Goal: Information Seeking & Learning: Learn about a topic

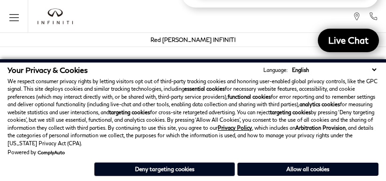
click at [306, 178] on div "Your Privacy & Cookies Language: English Spanish / Español English / United Kin…" at bounding box center [193, 121] width 371 height 113
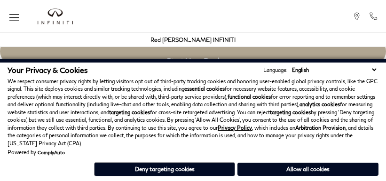
scroll to position [1754, 0]
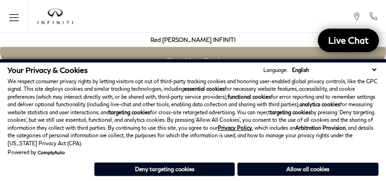
click at [353, 154] on div "Powered by ComplyAuto" at bounding box center [193, 153] width 371 height 6
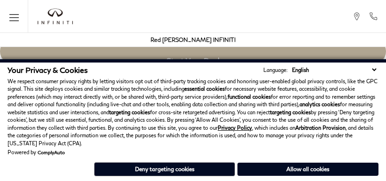
scroll to position [1754, 0]
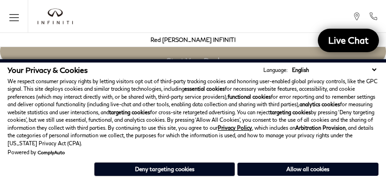
click at [306, 178] on div "Your Privacy & Cookies Language: English Spanish / Español English / [GEOGRAPHI…" at bounding box center [193, 121] width 371 height 113
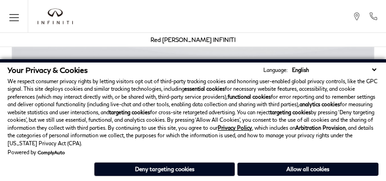
scroll to position [1754, 0]
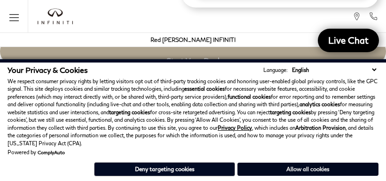
click at [259, 164] on button "Allow all cookies" at bounding box center [308, 169] width 141 height 13
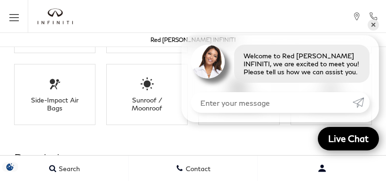
scroll to position [0, 0]
